Goal: Navigation & Orientation: Find specific page/section

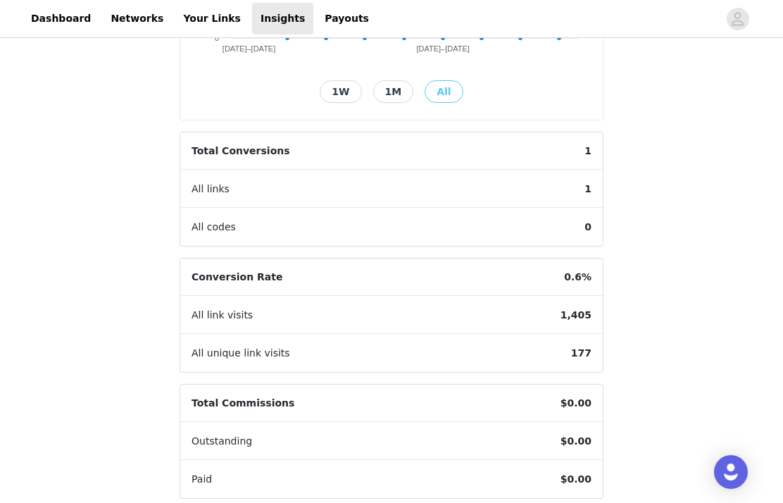
scroll to position [323, 0]
click at [316, 20] on link "Payouts" at bounding box center [346, 19] width 61 height 32
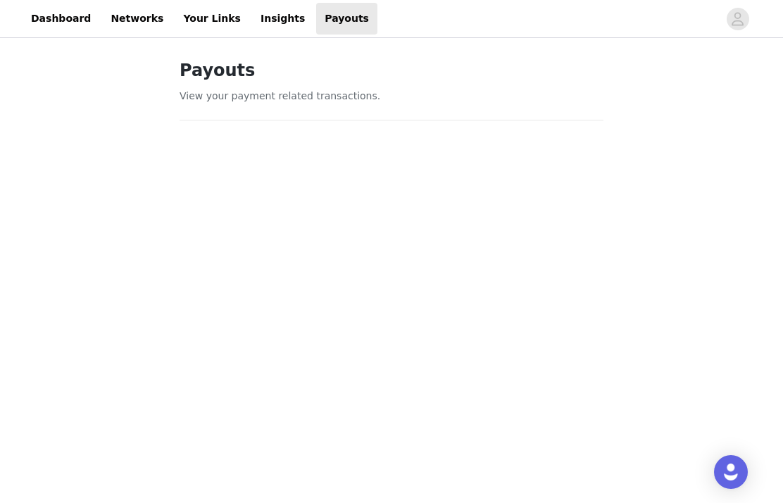
click at [260, 18] on link "Insights" at bounding box center [282, 19] width 61 height 32
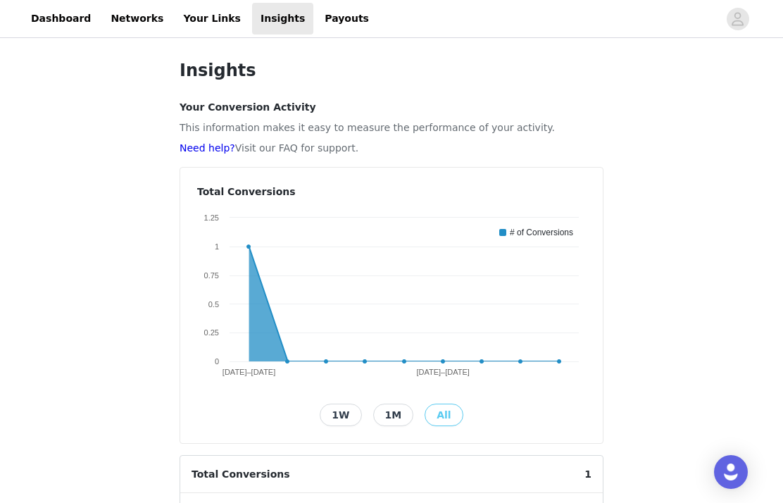
click at [200, 11] on link "Your Links" at bounding box center [212, 19] width 75 height 32
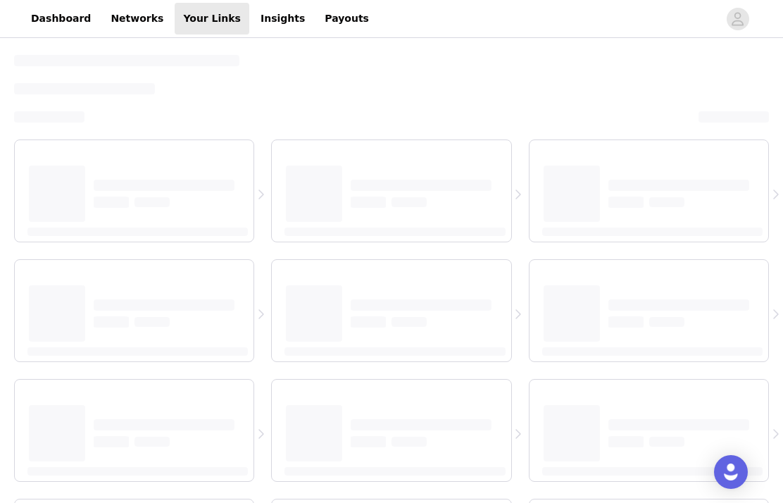
select select "12"
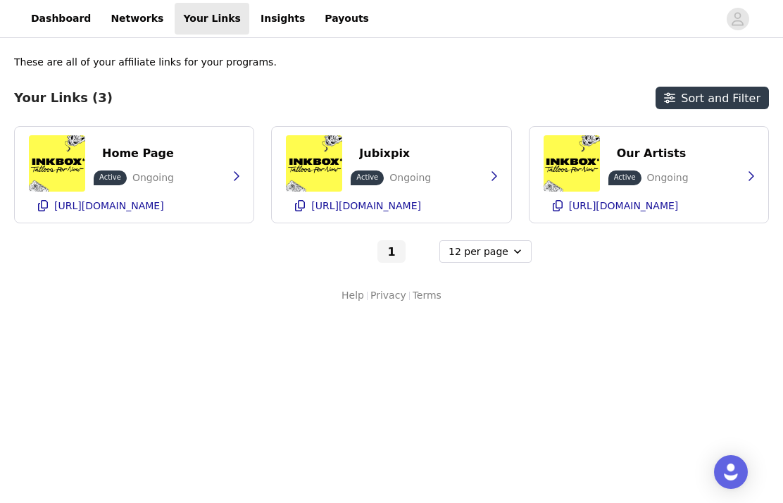
click at [238, 175] on icon "button" at bounding box center [238, 176] width 6 height 9
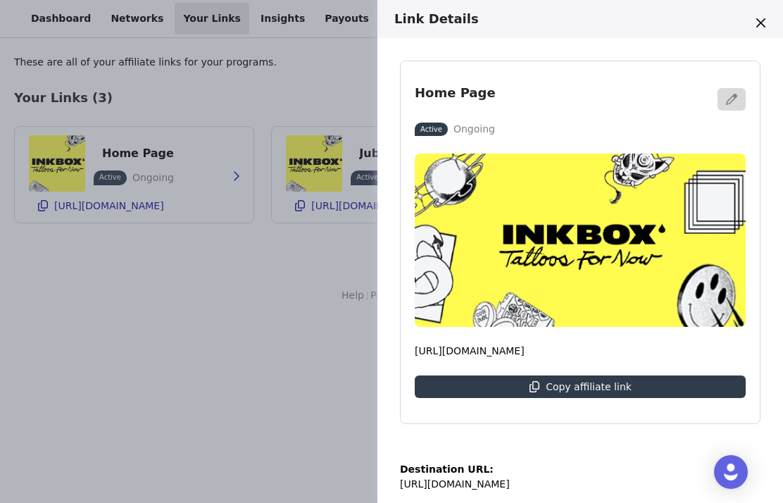
click at [763, 16] on button "Close" at bounding box center [761, 22] width 23 height 23
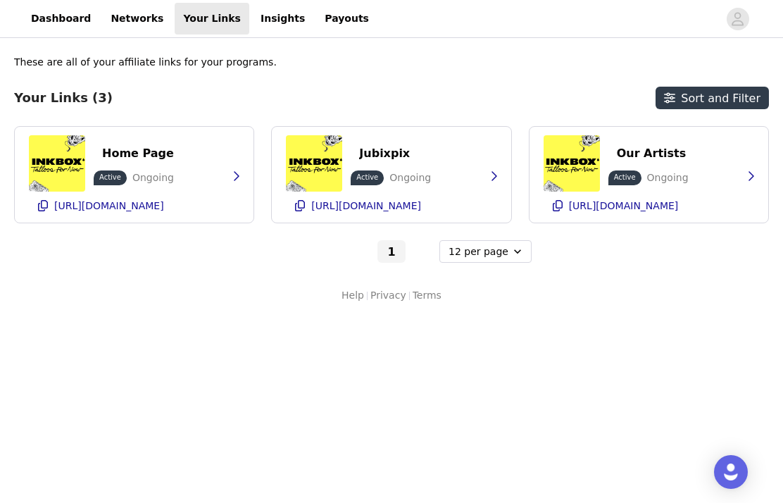
click at [39, 203] on icon "button" at bounding box center [42, 205] width 11 height 11
